Goal: Task Accomplishment & Management: Manage account settings

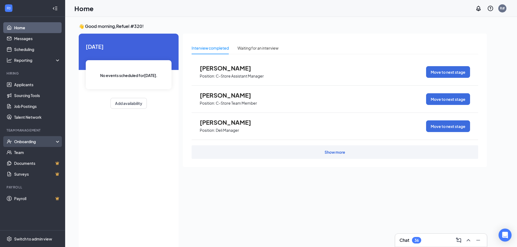
click at [27, 140] on div "Onboarding" at bounding box center [35, 141] width 42 height 5
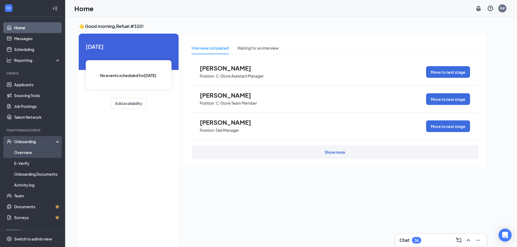
click at [27, 152] on link "Overview" at bounding box center [37, 152] width 46 height 11
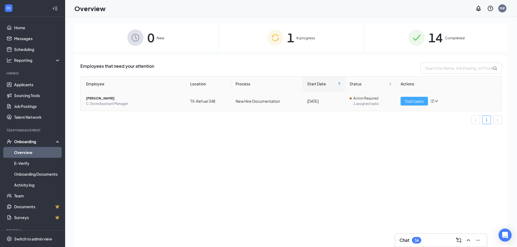
click at [409, 102] on span "Start tasks" at bounding box center [414, 101] width 19 height 6
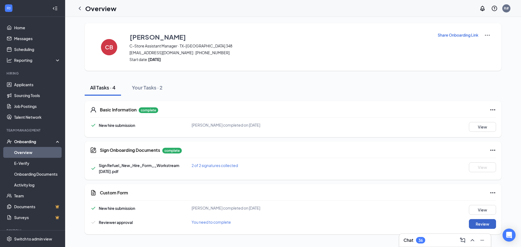
click at [478, 224] on button "Review" at bounding box center [482, 224] width 27 height 10
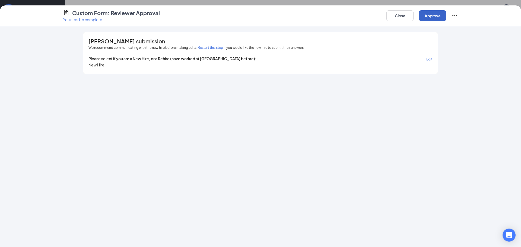
click at [427, 17] on button "Approve" at bounding box center [432, 15] width 27 height 11
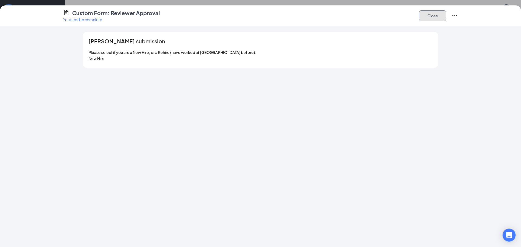
click at [436, 17] on button "Close" at bounding box center [432, 15] width 27 height 11
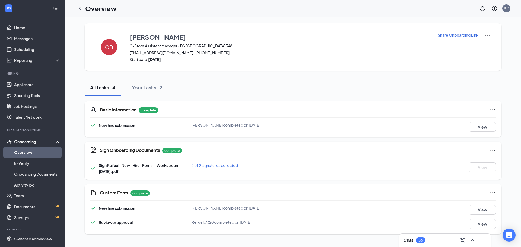
click at [29, 139] on div "Onboarding" at bounding box center [32, 141] width 65 height 11
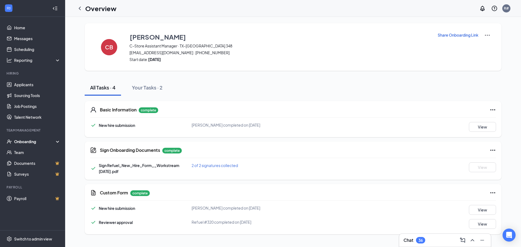
click at [30, 141] on div "Onboarding" at bounding box center [35, 141] width 42 height 5
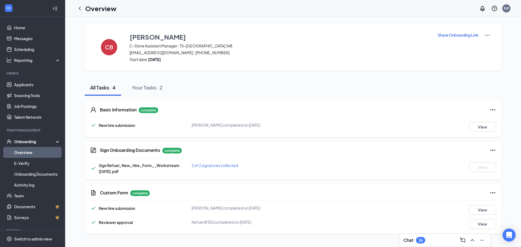
click at [29, 151] on link "Overview" at bounding box center [37, 152] width 46 height 11
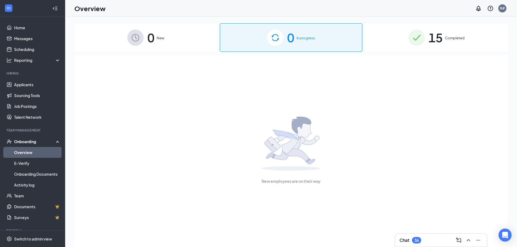
click at [453, 38] on span "Completed" at bounding box center [455, 37] width 20 height 5
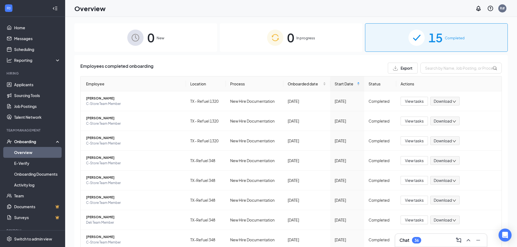
click at [26, 141] on div "Onboarding" at bounding box center [35, 141] width 42 height 5
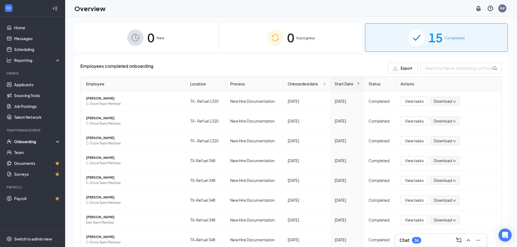
click at [273, 38] on img at bounding box center [275, 38] width 16 height 16
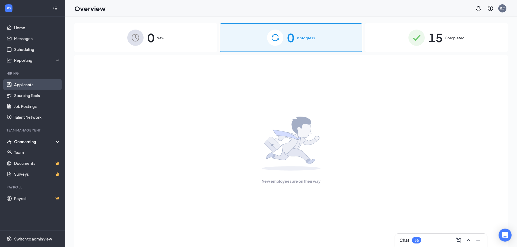
click at [20, 83] on link "Applicants" at bounding box center [37, 84] width 46 height 11
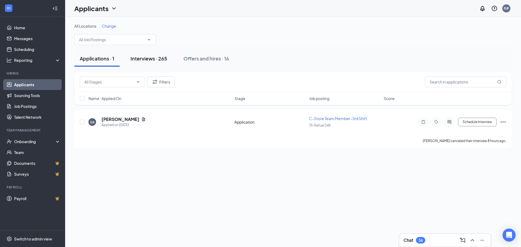
click at [149, 58] on div "Interviews · 265" at bounding box center [148, 58] width 37 height 7
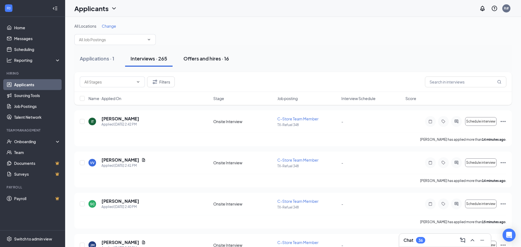
click at [213, 58] on div "Offers and hires · 16" at bounding box center [206, 58] width 46 height 7
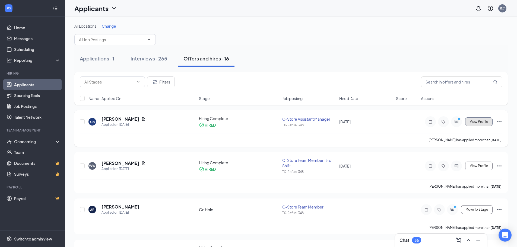
click at [478, 122] on span "View Profile" at bounding box center [479, 122] width 18 height 4
